Goal: Task Accomplishment & Management: Manage account settings

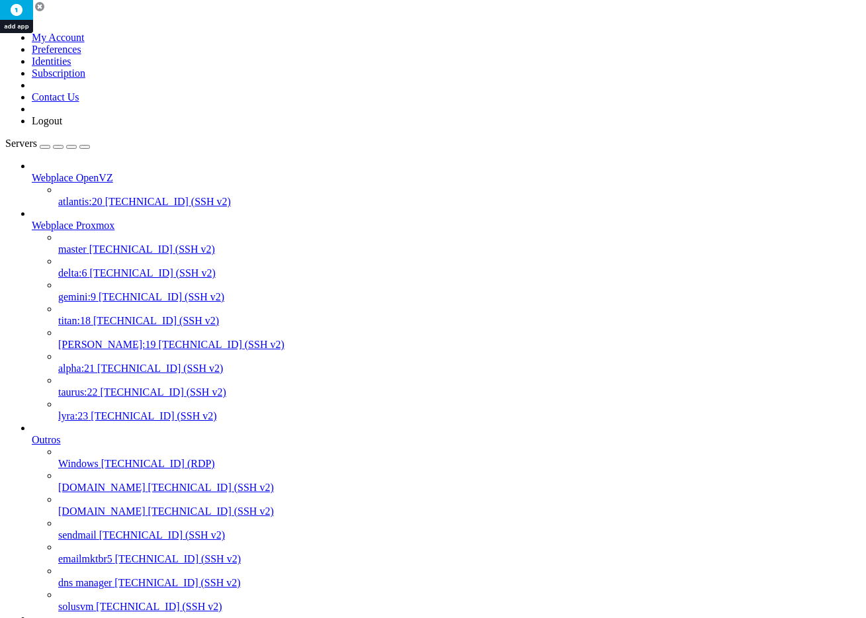
scroll to position [913, 0]
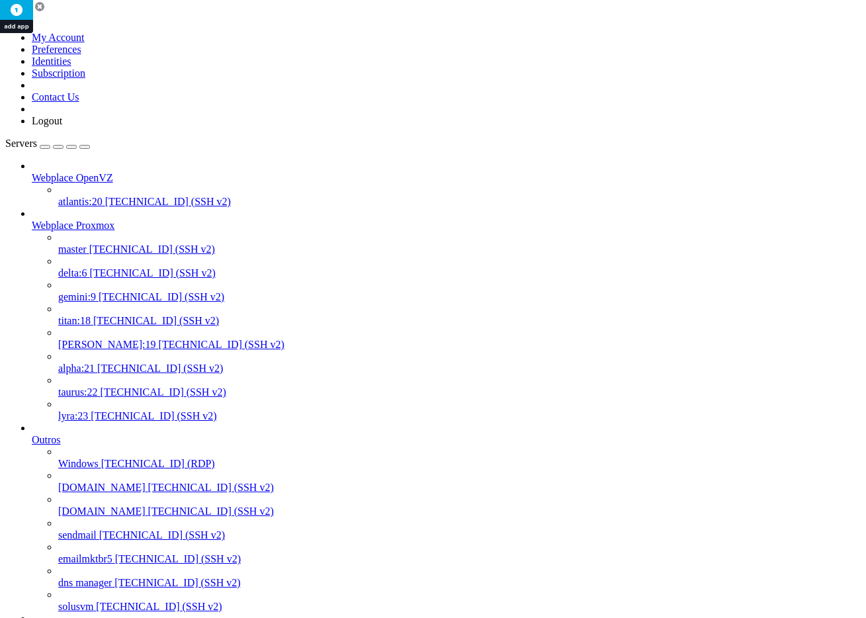
scroll to position [0, 0]
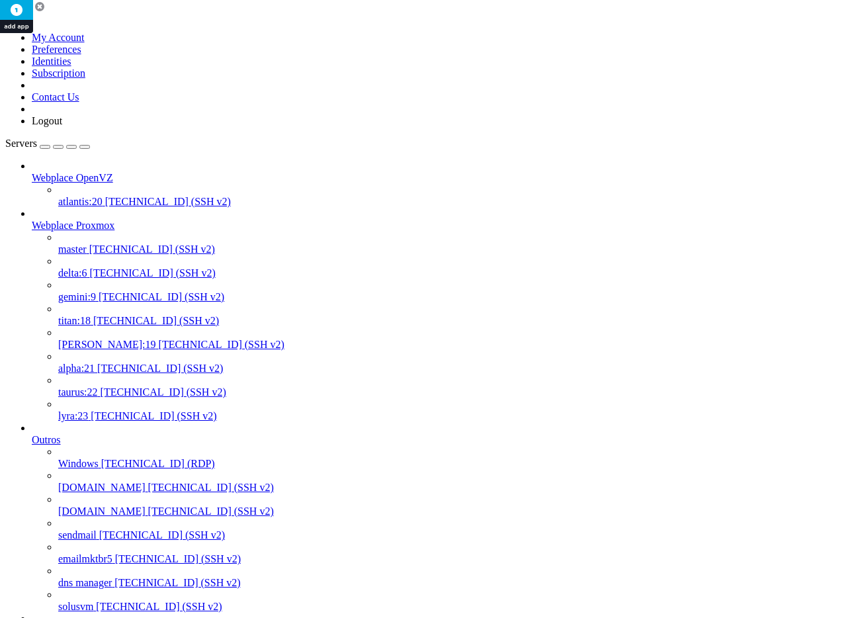
drag, startPoint x: 467, startPoint y: 1924, endPoint x: 12, endPoint y: 1922, distance: 455.0
copy x-row "[URL][TECHNICAL_ID]"
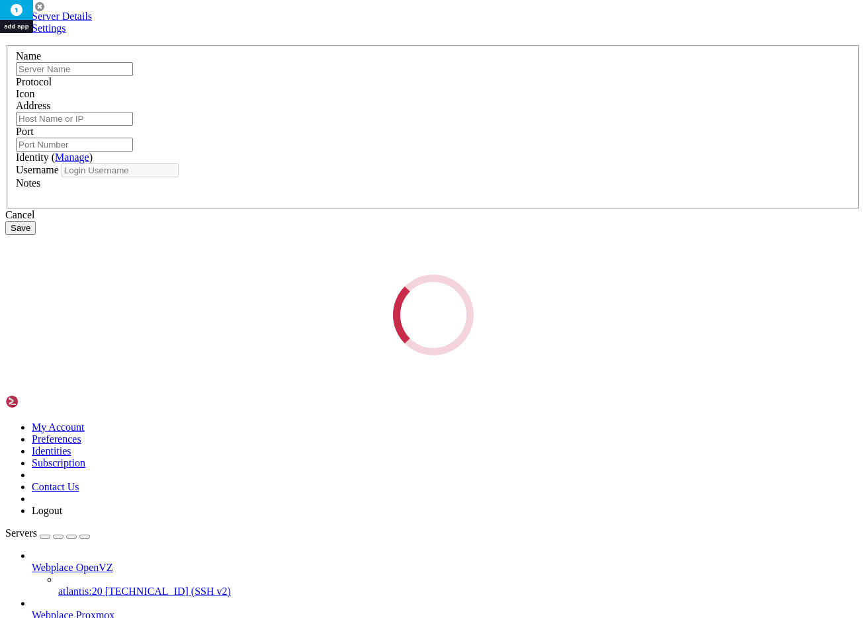
type input "zimbra: barcelos"
type input "[TECHNICAL_ID]"
type input "9922"
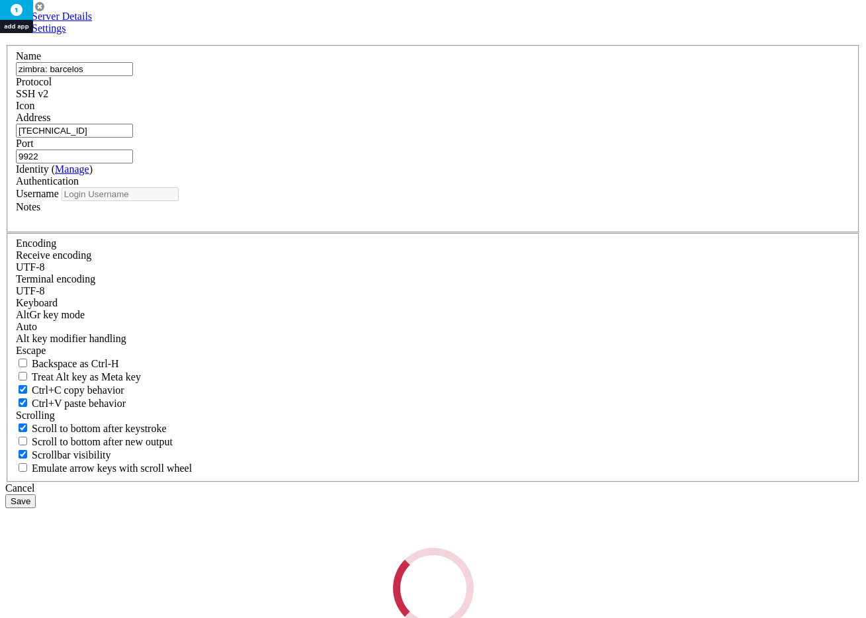
type input "root"
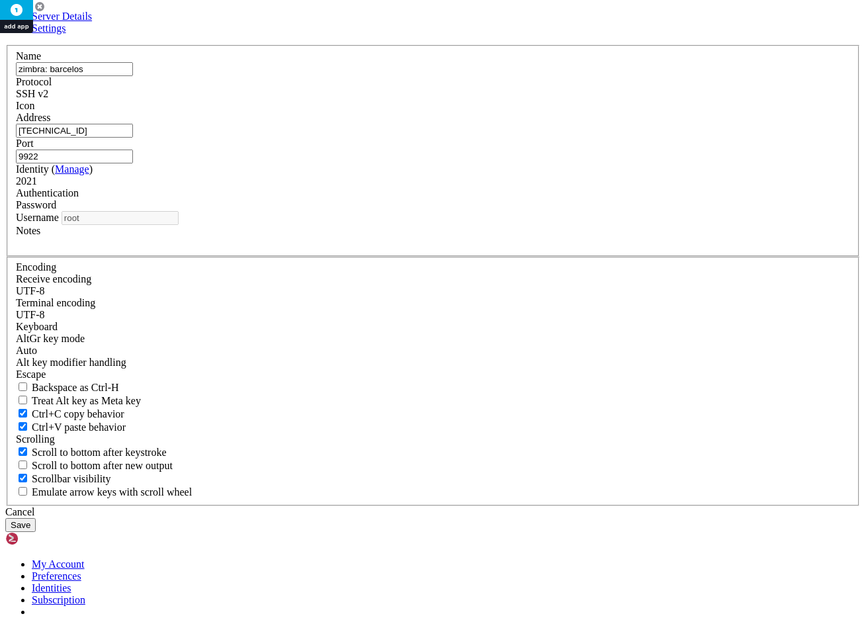
drag, startPoint x: 362, startPoint y: 211, endPoint x: 213, endPoint y: 195, distance: 149.6
click at [213, 195] on div "Server Details Settings Name zimbra: [GEOGRAPHIC_DATA] Protocol SSH v2 Icon" at bounding box center [432, 271] width 855 height 521
click at [5, 45] on icon at bounding box center [5, 45] width 0 height 0
